Goal: Unclear

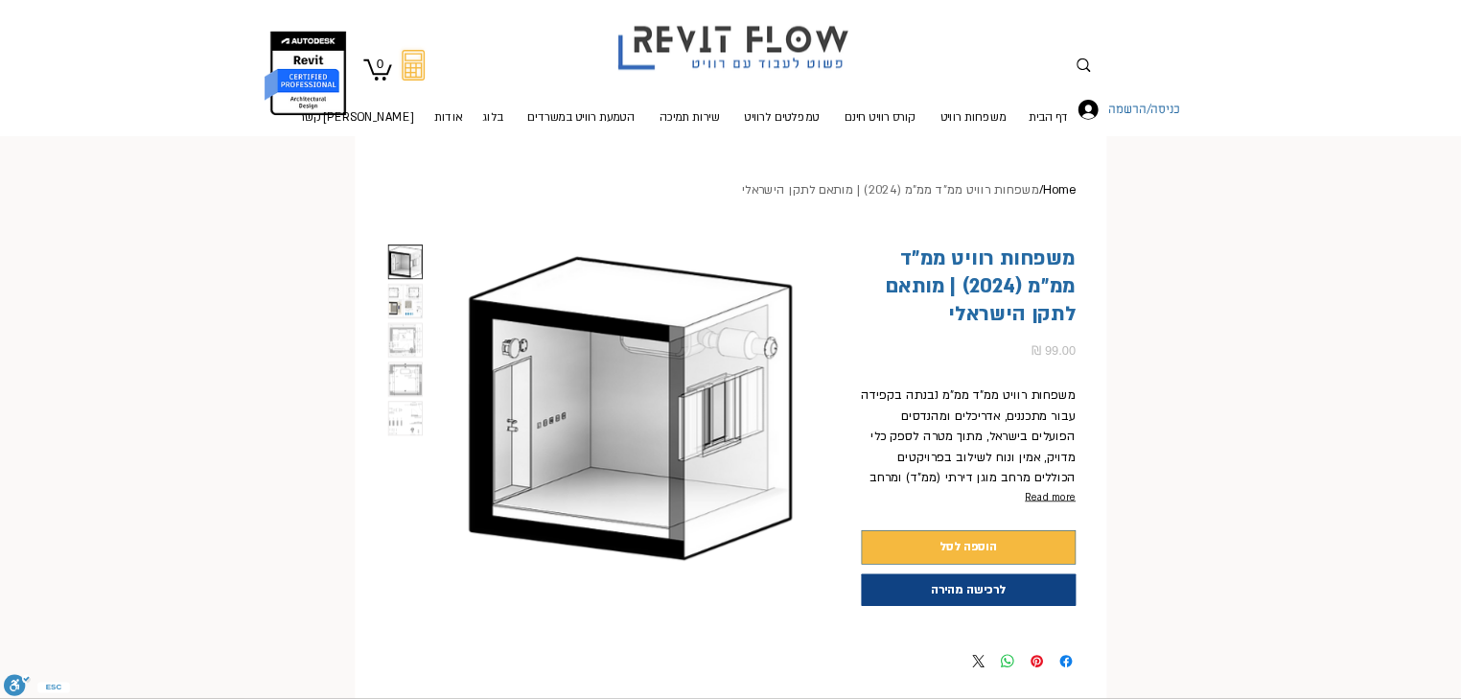
scroll to position [0, 60]
click at [509, 367] on img "2 / 5" at bounding box center [506, 376] width 41 height 41
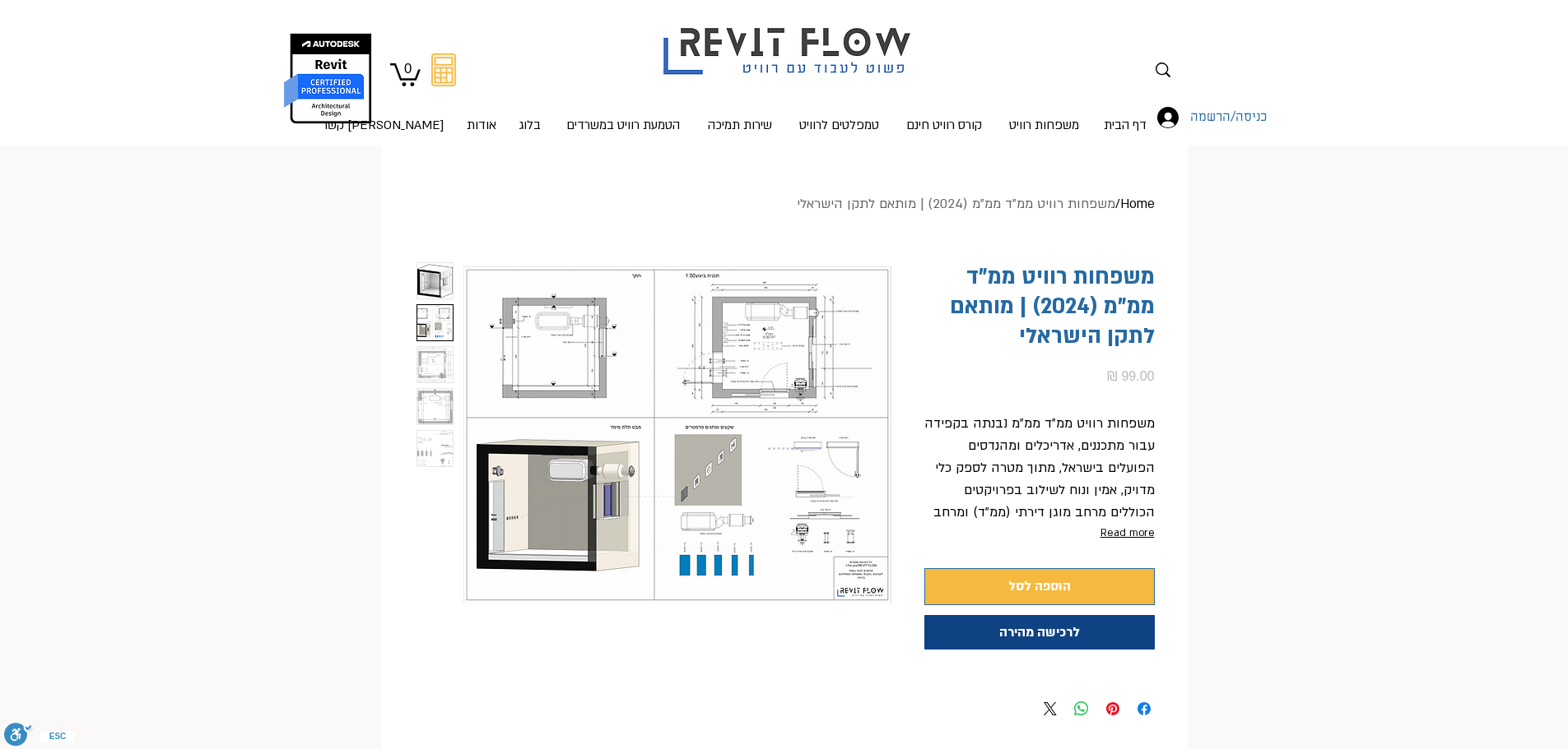
click at [781, 329] on img "main content" at bounding box center [677, 435] width 428 height 346
click at [740, 390] on img "main content" at bounding box center [677, 435] width 428 height 346
click at [587, 377] on img "main content" at bounding box center [677, 435] width 428 height 346
click at [582, 349] on img "main content" at bounding box center [677, 435] width 428 height 346
click at [580, 347] on img "main content" at bounding box center [677, 435] width 428 height 346
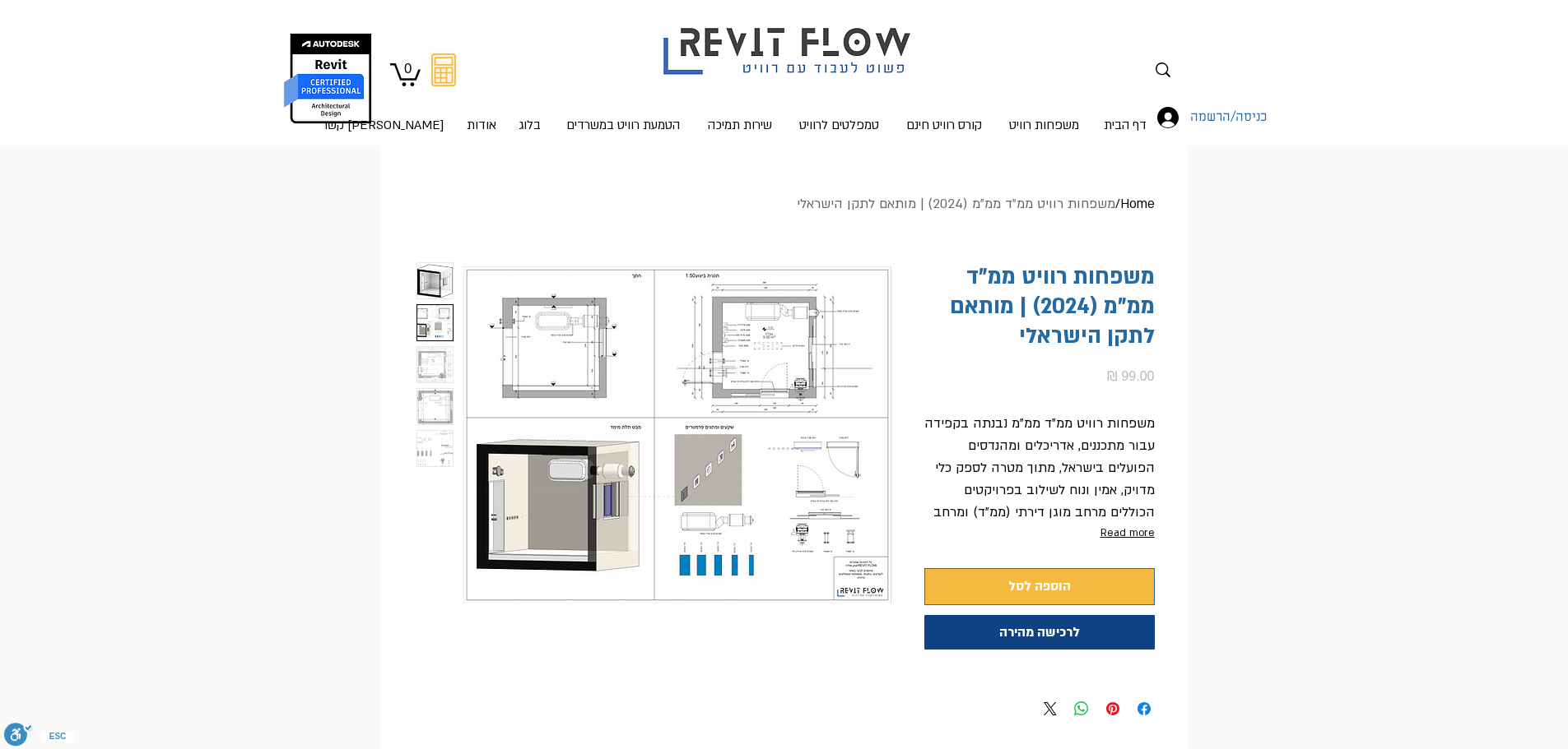
click at [562, 353] on img "main content" at bounding box center [677, 435] width 428 height 346
click at [430, 355] on img "3 / 5" at bounding box center [434, 365] width 35 height 35
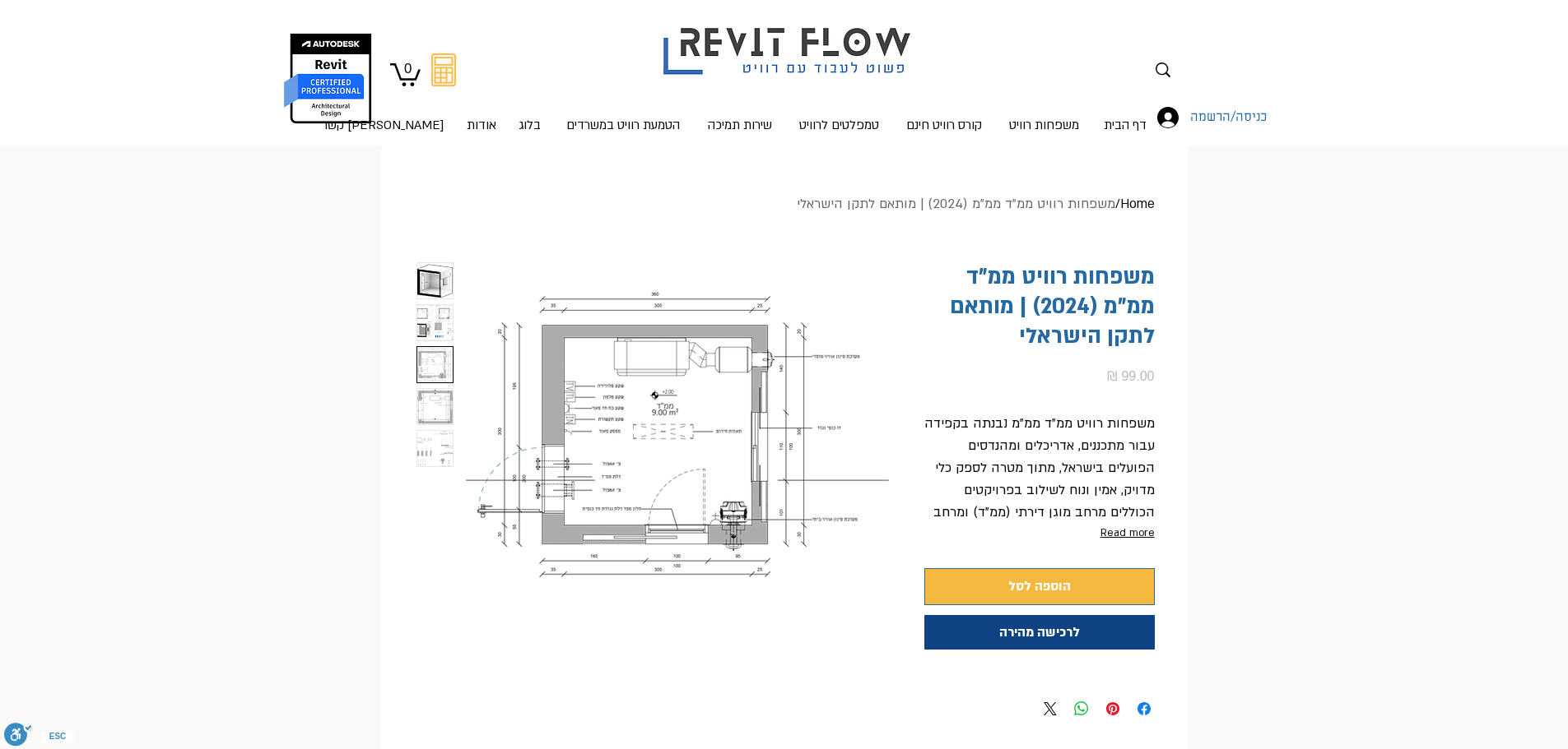
click at [720, 489] on img "main content" at bounding box center [677, 435] width 428 height 346
click at [723, 490] on img "main content" at bounding box center [677, 435] width 428 height 346
click at [734, 499] on img "main content" at bounding box center [677, 435] width 428 height 346
click at [755, 510] on img "main content" at bounding box center [677, 435] width 428 height 346
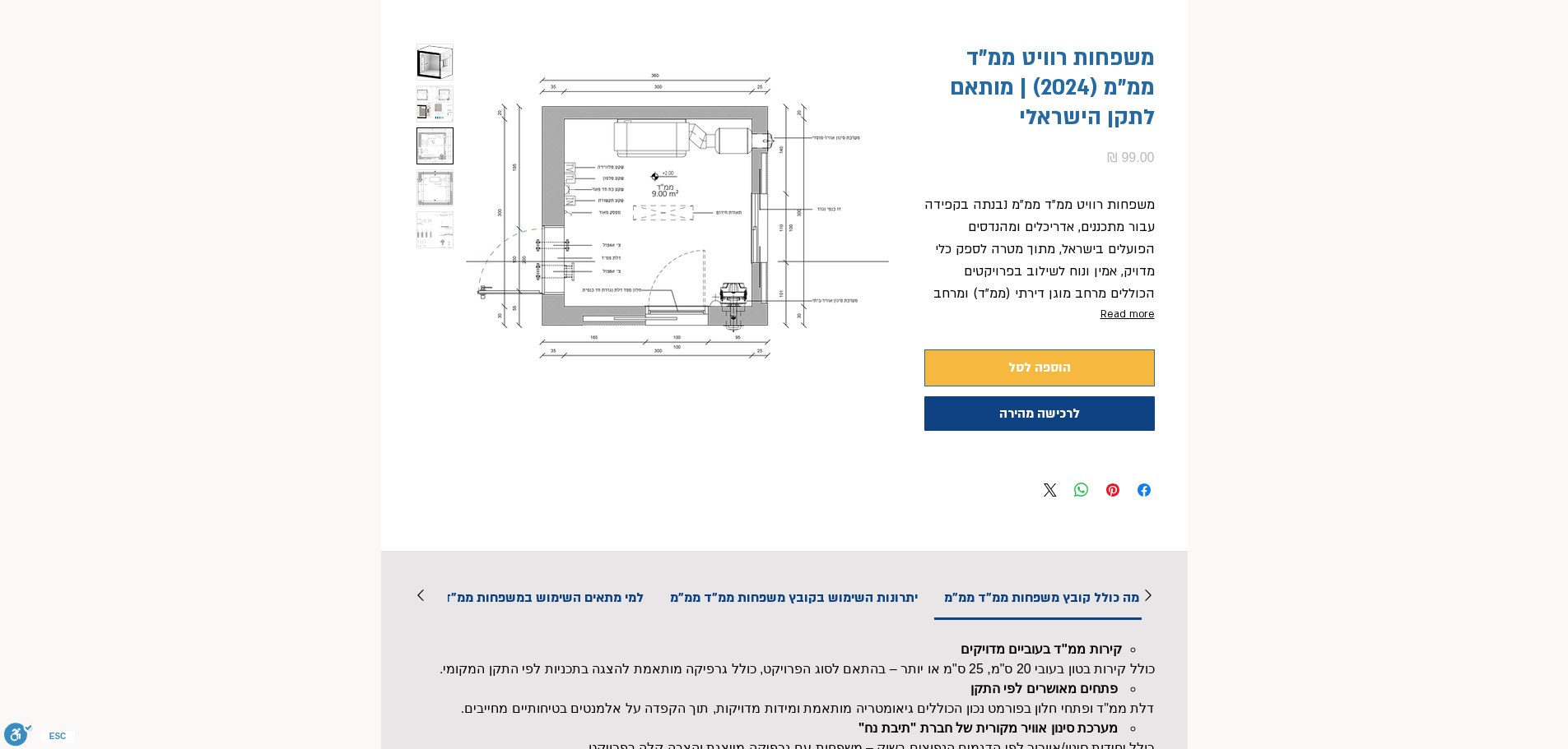
click at [422, 148] on img "3 / 5" at bounding box center [434, 146] width 35 height 35
click at [435, 182] on img "4 / 5" at bounding box center [434, 187] width 35 height 35
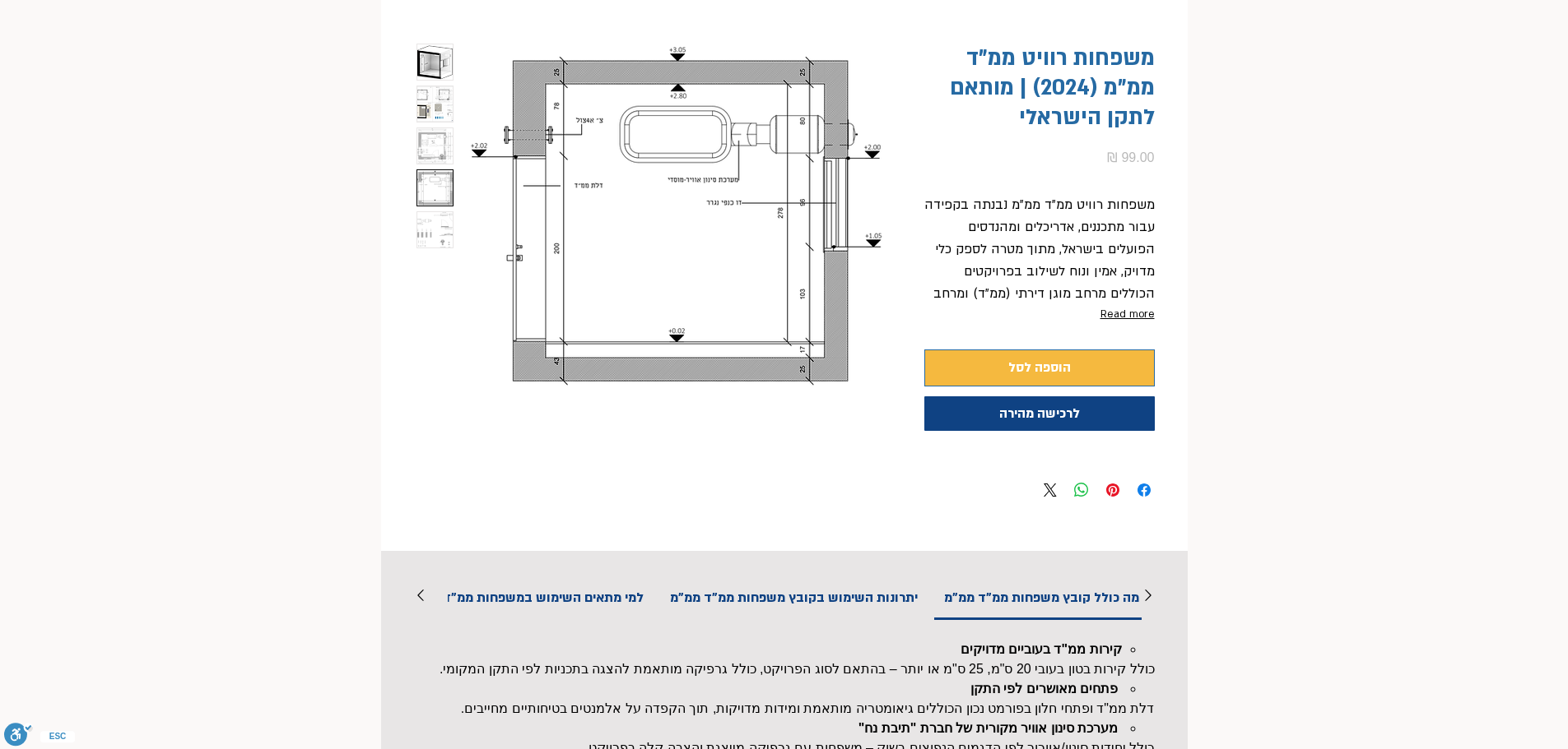
click at [433, 220] on img "5 / 5" at bounding box center [434, 229] width 35 height 35
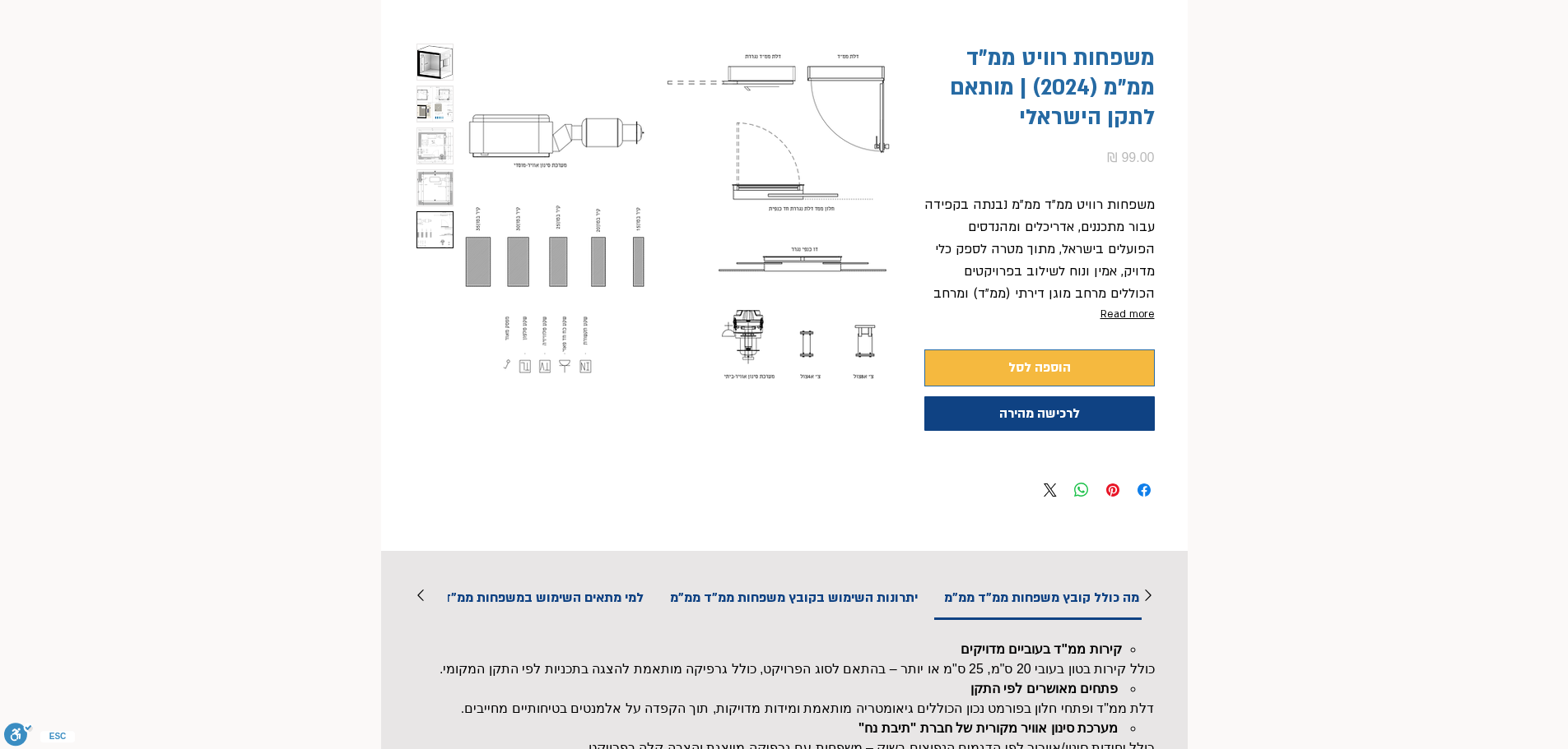
click at [436, 175] on img "4 / 5" at bounding box center [434, 187] width 35 height 35
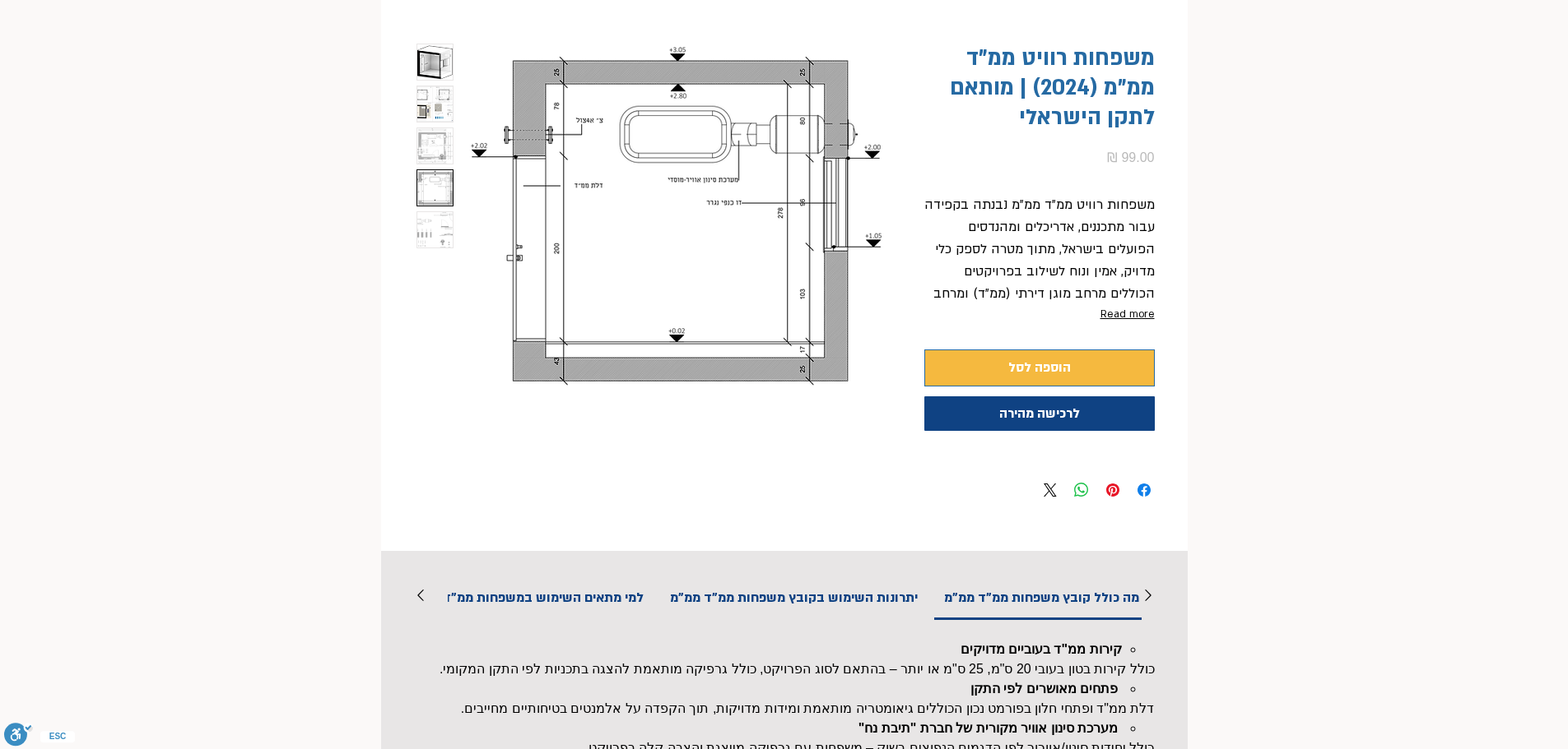
click at [429, 143] on img "3 / 5" at bounding box center [434, 146] width 35 height 35
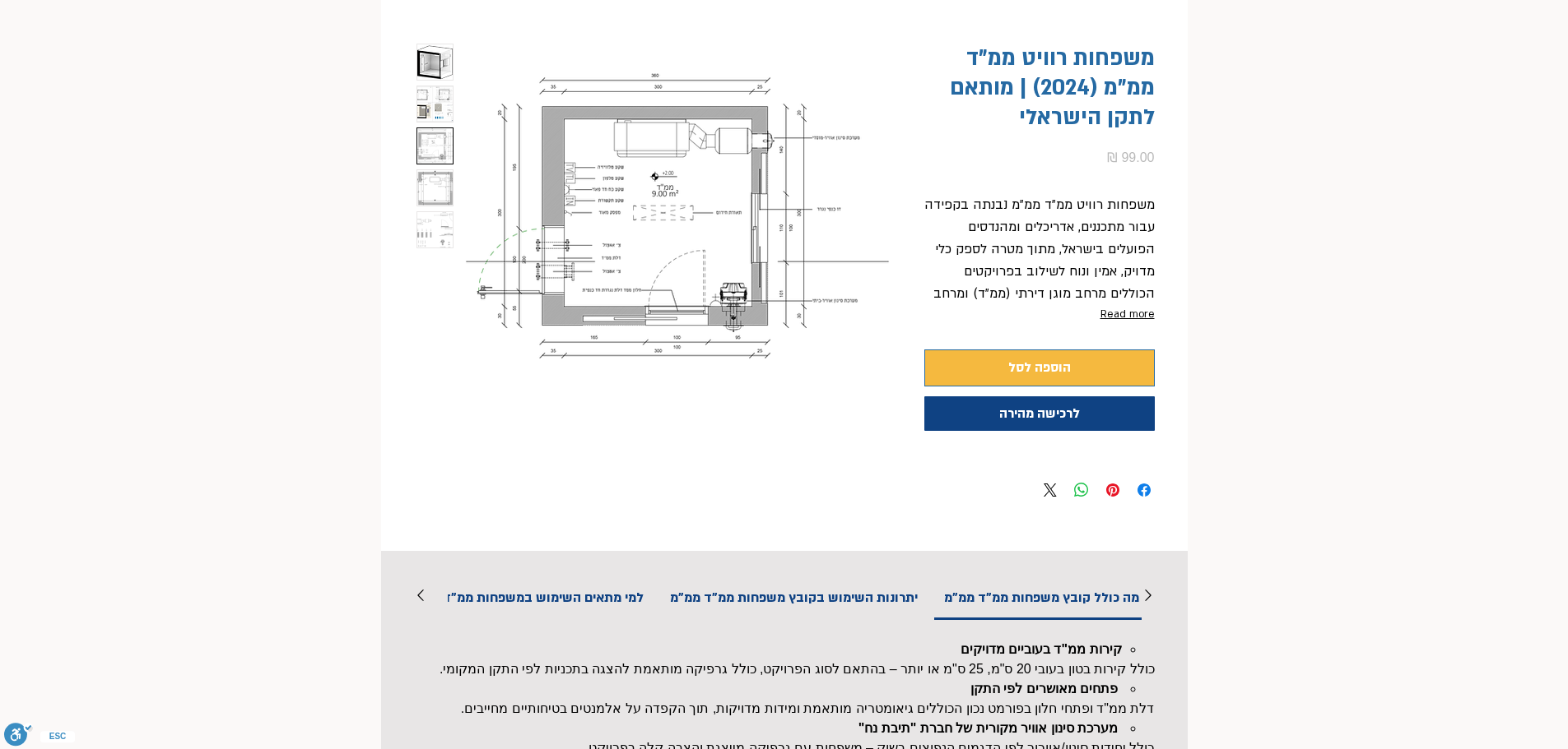
click at [438, 196] on img "4 / 5" at bounding box center [434, 187] width 35 height 35
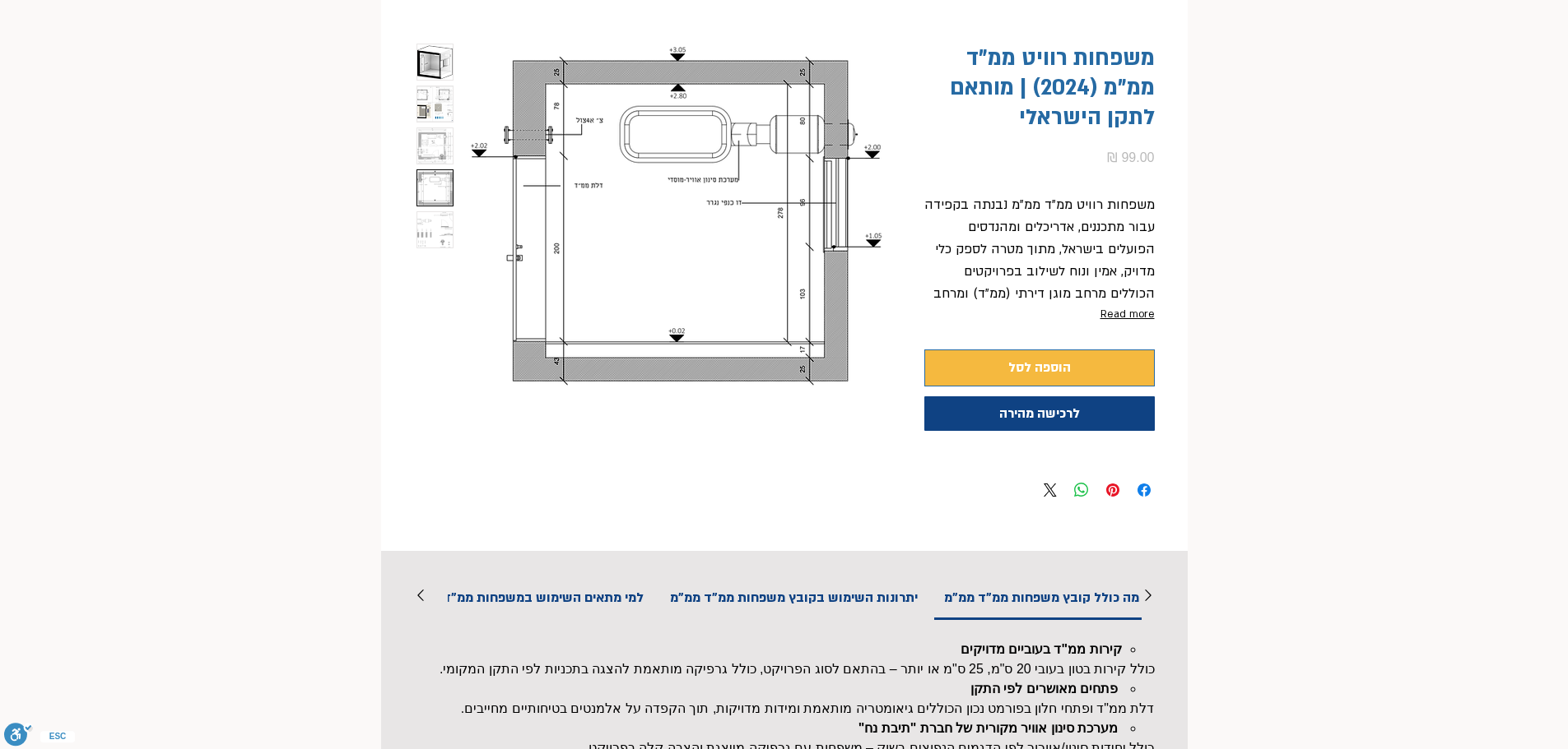
click at [440, 224] on img "5 / 5" at bounding box center [434, 229] width 35 height 35
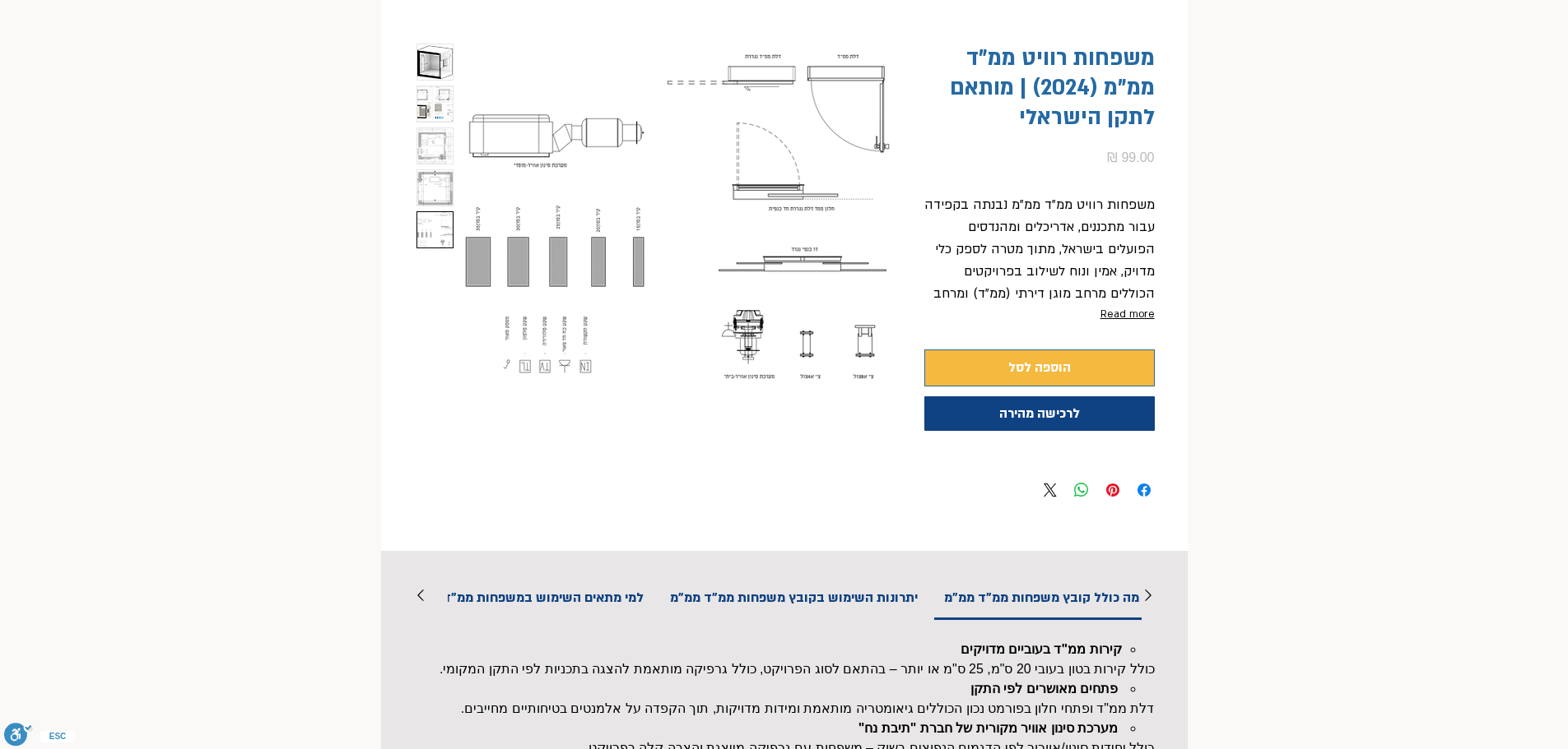
click at [441, 194] on img "4 / 5" at bounding box center [434, 187] width 35 height 35
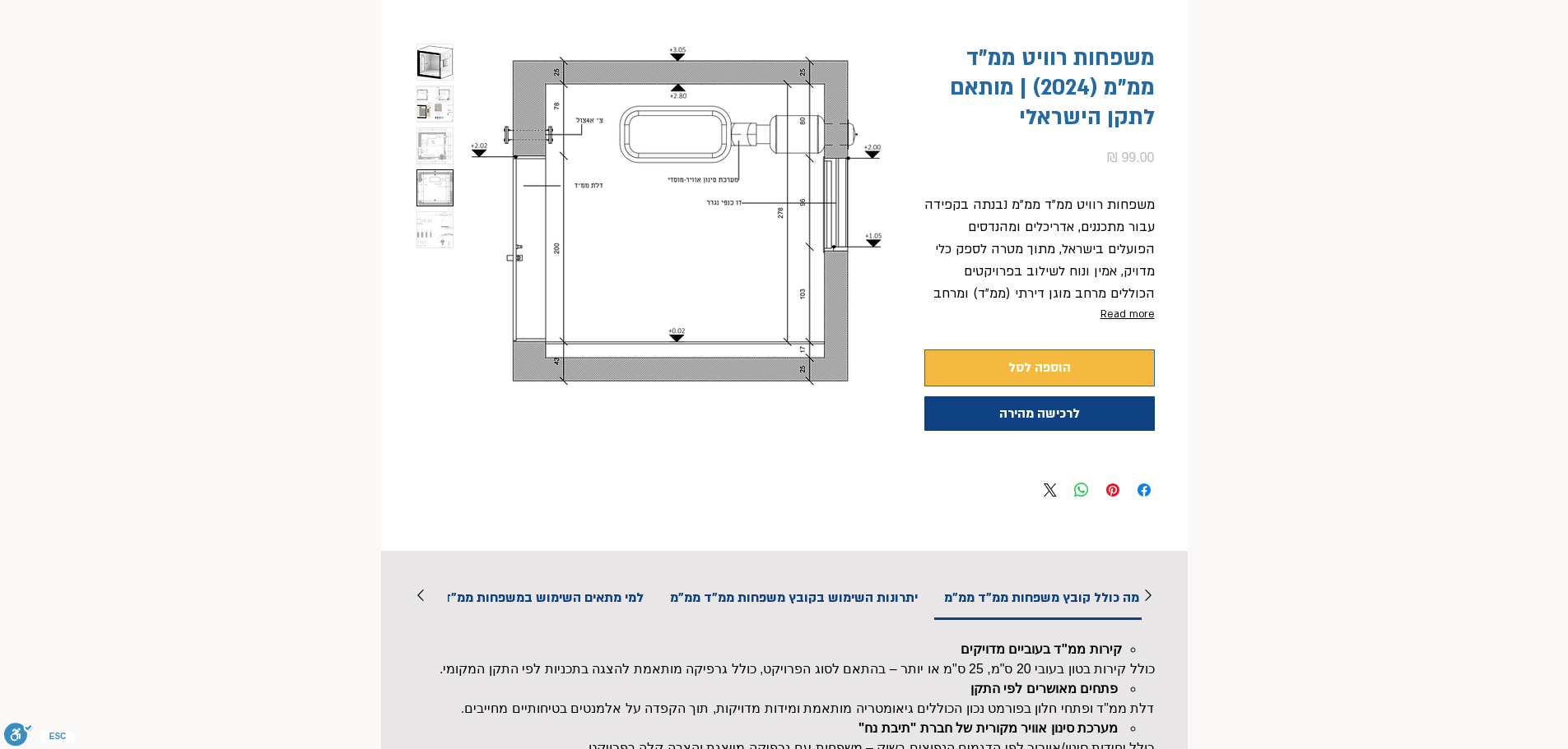
click at [431, 229] on img "5 / 5" at bounding box center [434, 229] width 35 height 35
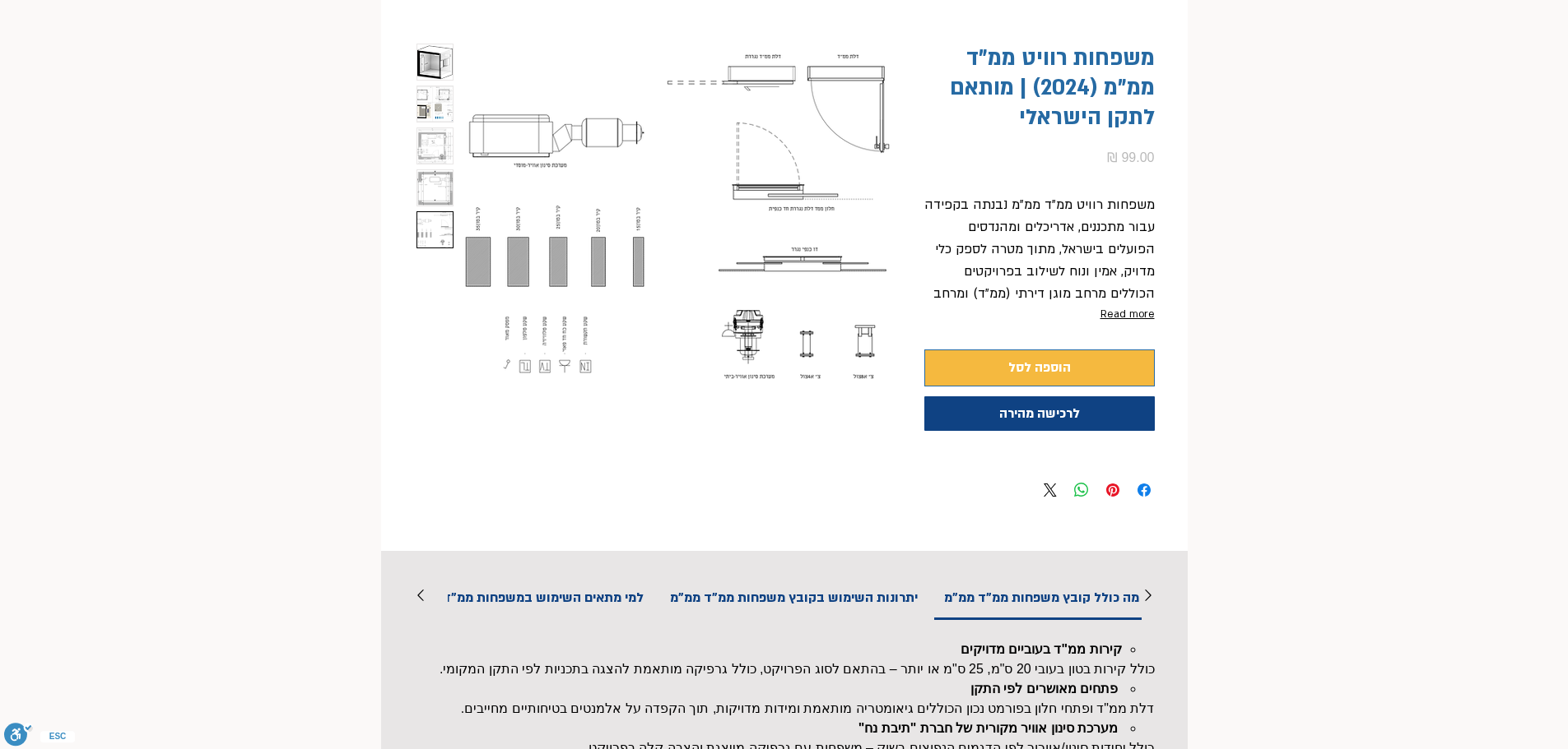
click at [435, 184] on img "4 / 5" at bounding box center [434, 187] width 35 height 35
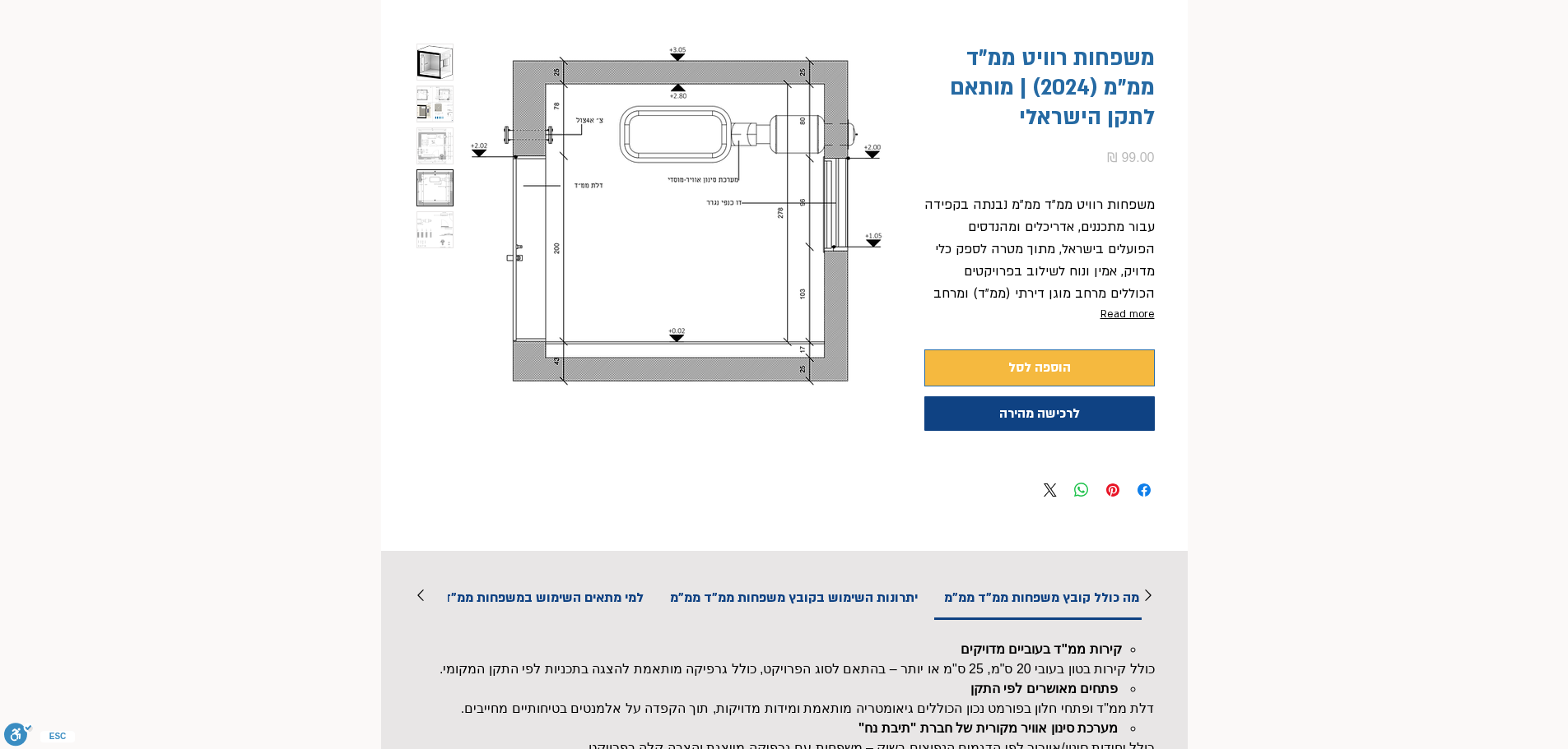
click at [438, 148] on img "3 / 5" at bounding box center [434, 146] width 35 height 35
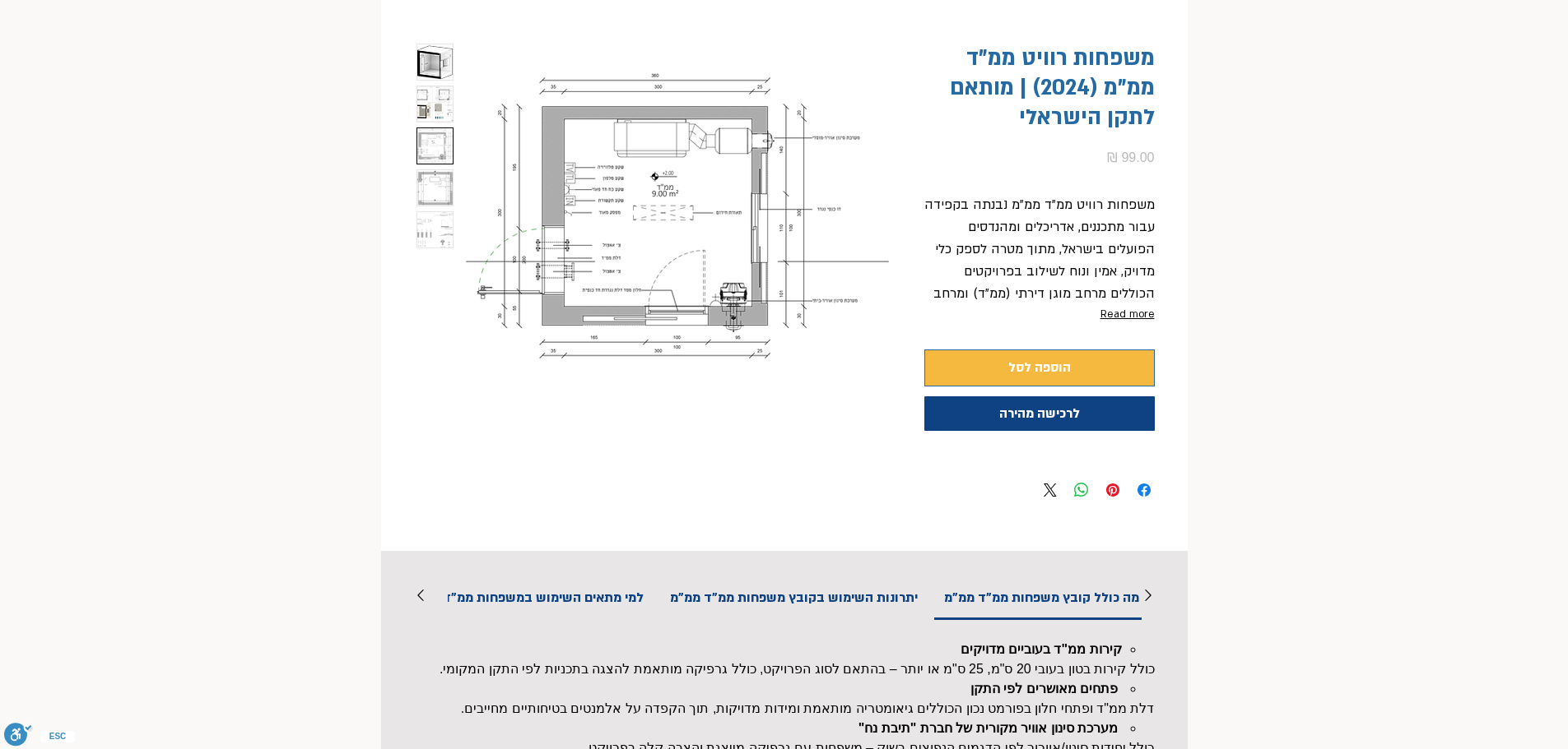
click at [433, 111] on img "2 / 5" at bounding box center [434, 104] width 35 height 35
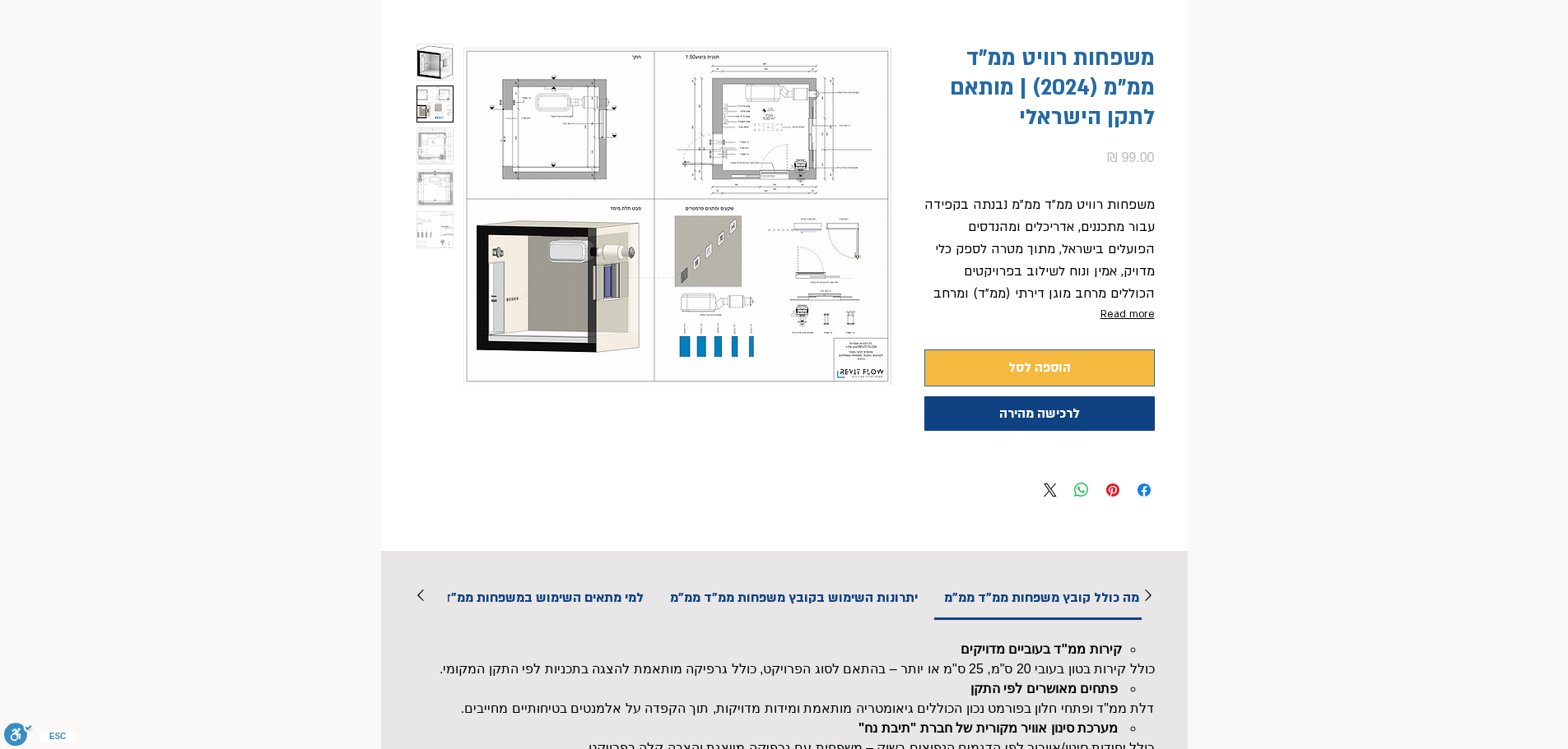
click at [446, 151] on img "3 / 5" at bounding box center [434, 146] width 35 height 35
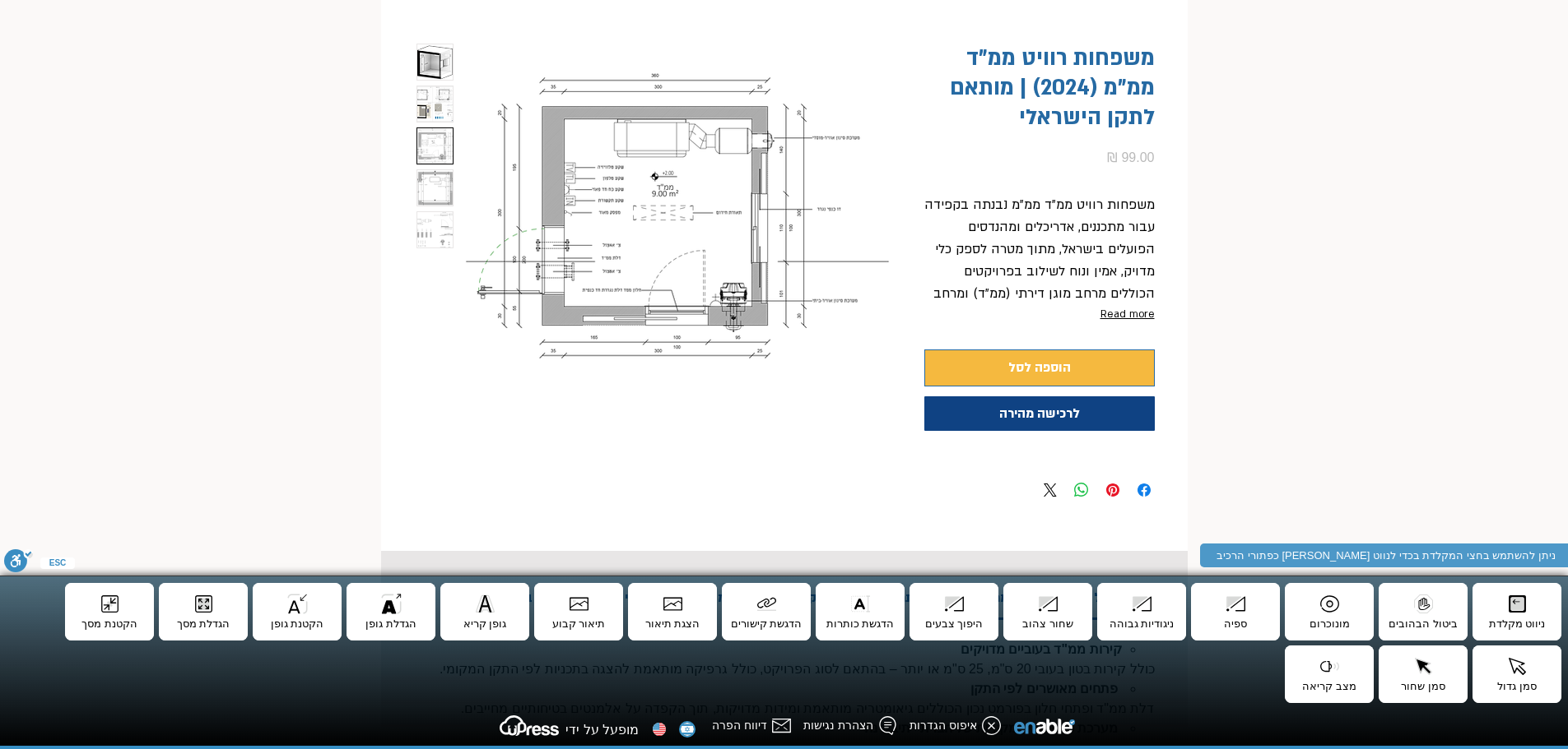
click at [425, 70] on img "1 / 5" at bounding box center [434, 62] width 35 height 35
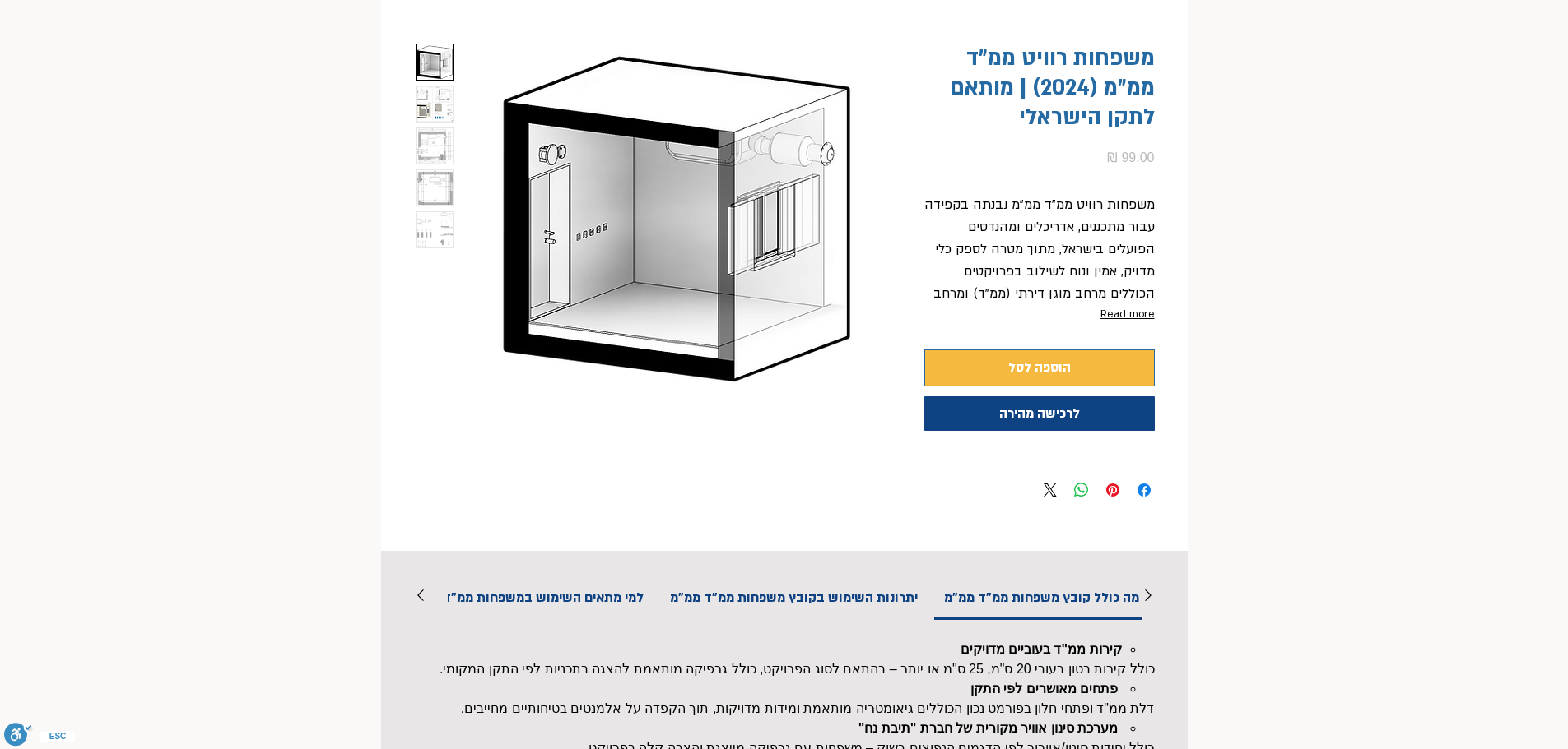
click at [427, 100] on img "2 / 5" at bounding box center [434, 104] width 35 height 35
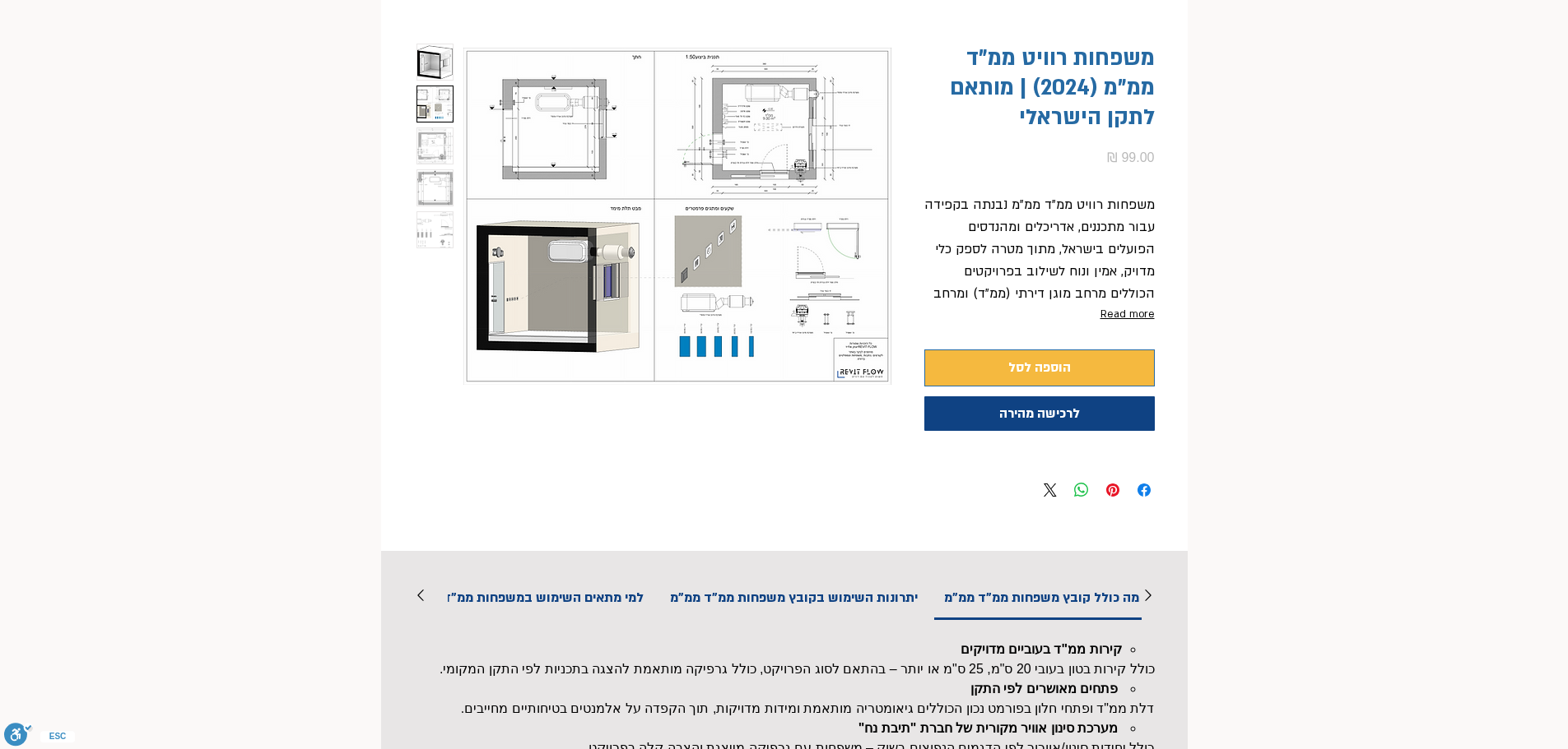
click at [433, 58] on img "1 / 5" at bounding box center [434, 62] width 35 height 35
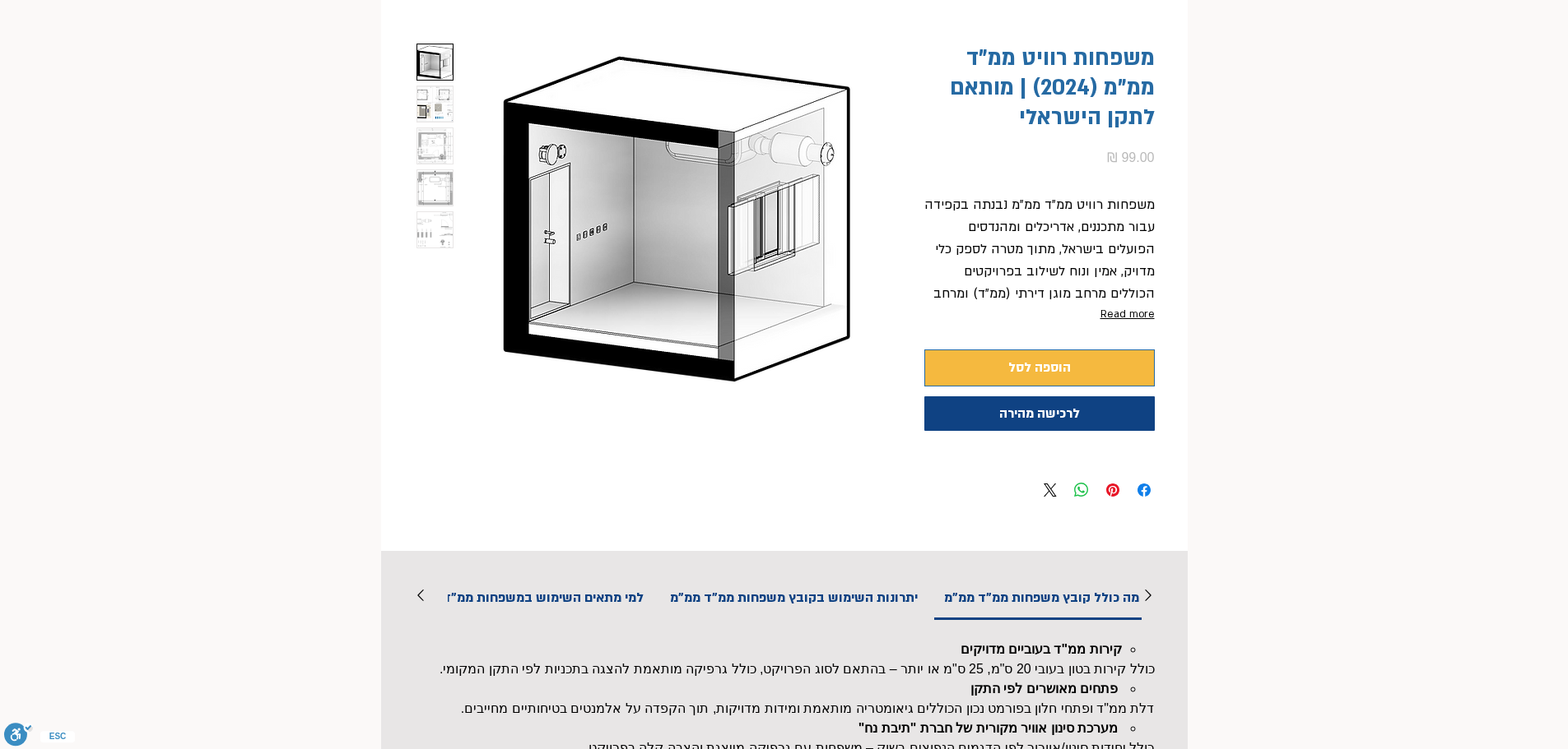
click at [448, 99] on img "2 / 5" at bounding box center [434, 104] width 35 height 35
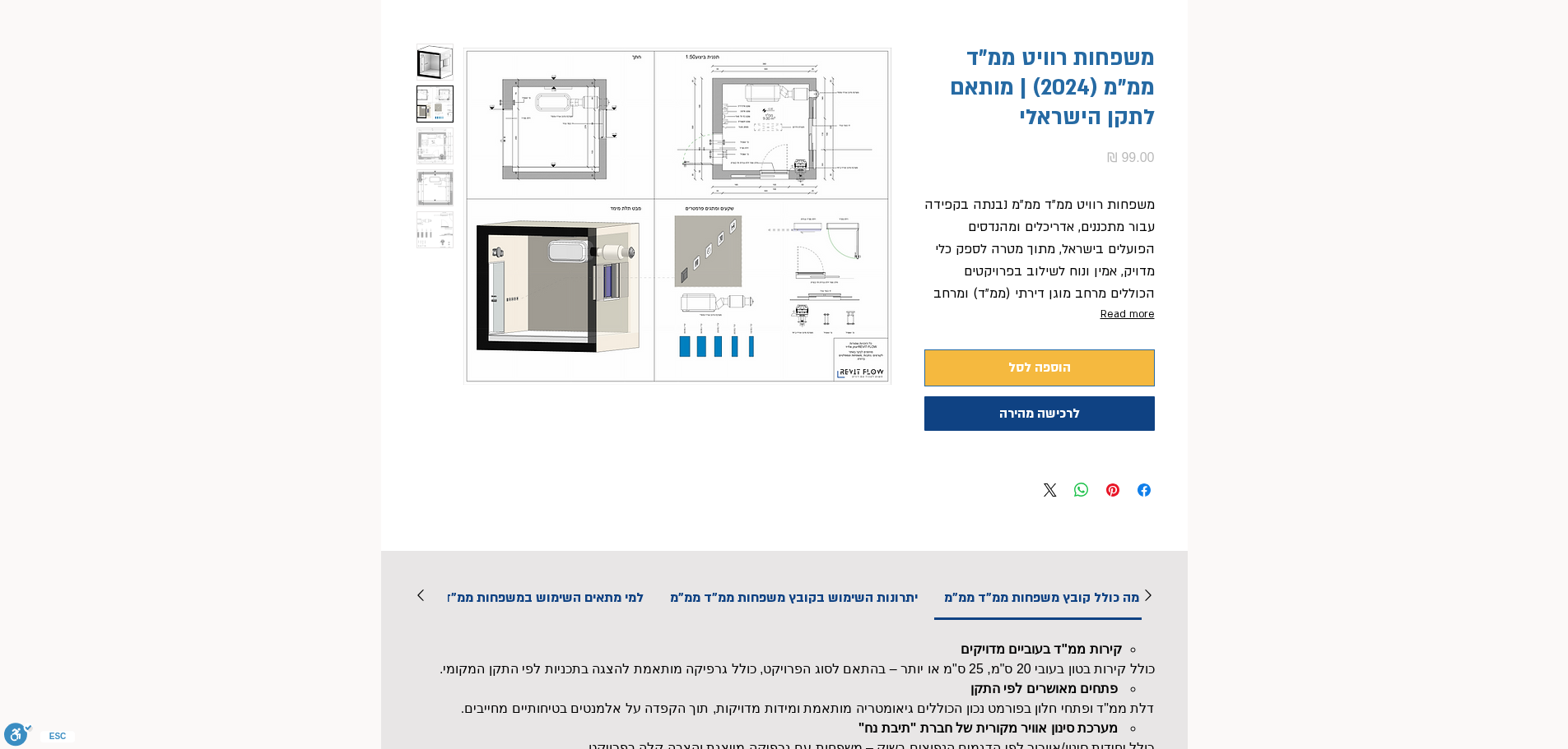
click at [730, 328] on img "main content" at bounding box center [677, 216] width 428 height 346
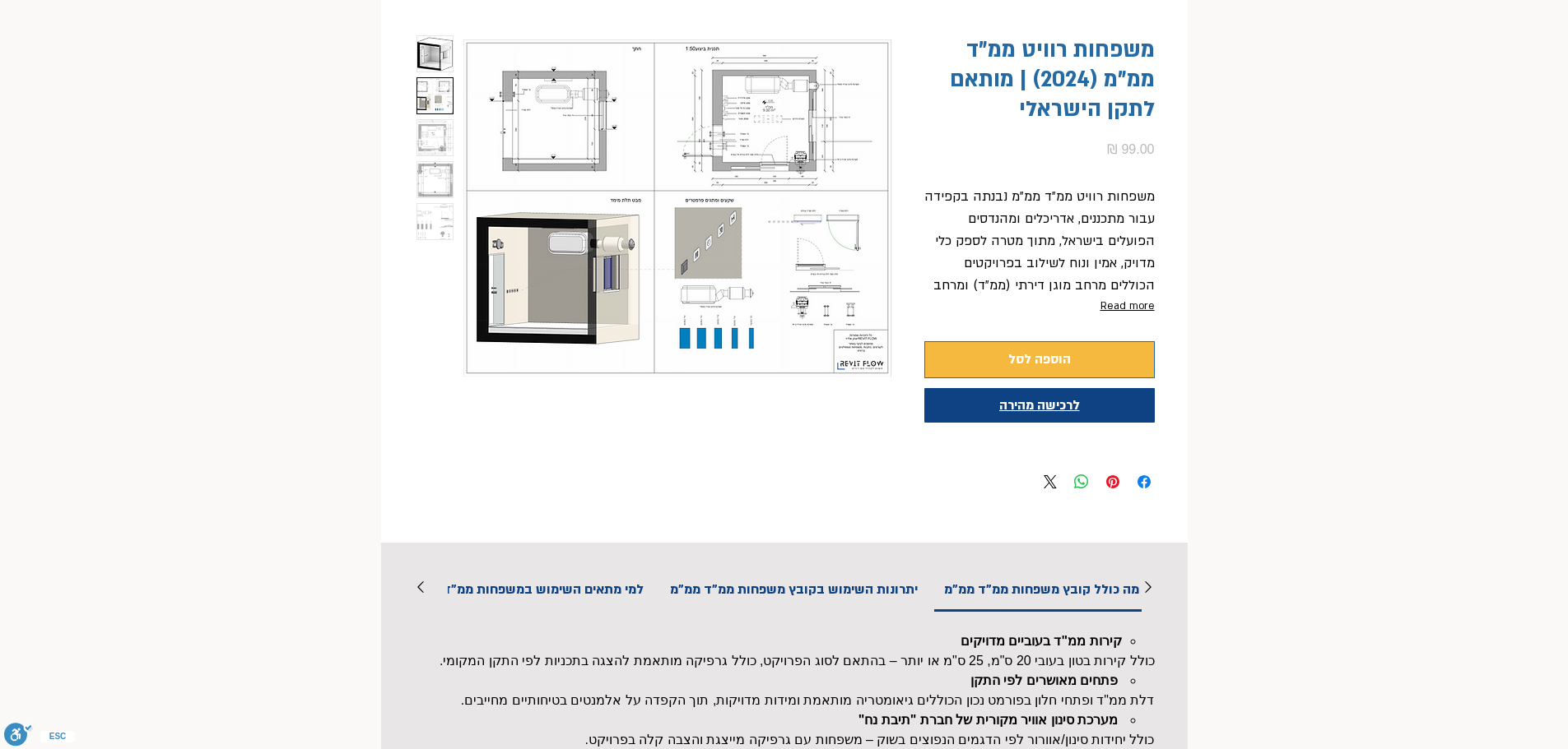
scroll to position [219, 0]
